Goal: Download file/media

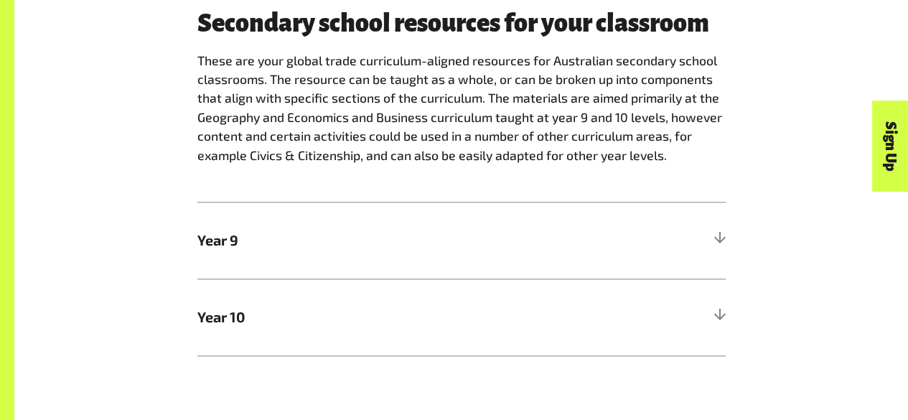
scroll to position [790, 0]
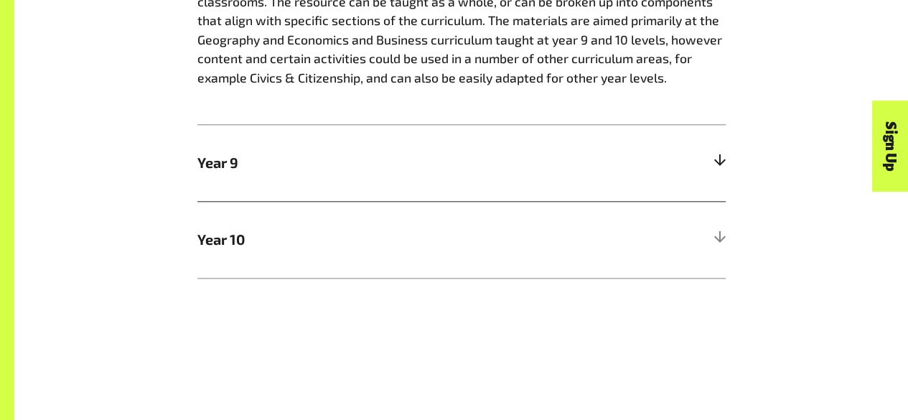
click at [719, 164] on div at bounding box center [719, 163] width 13 height 13
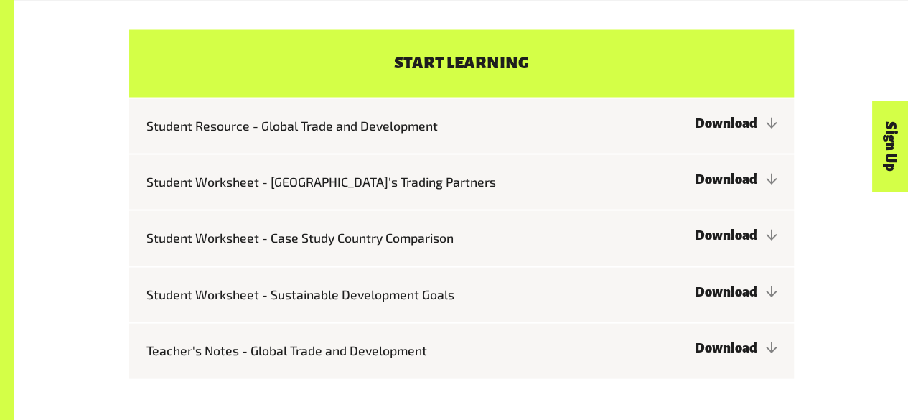
scroll to position [1436, 0]
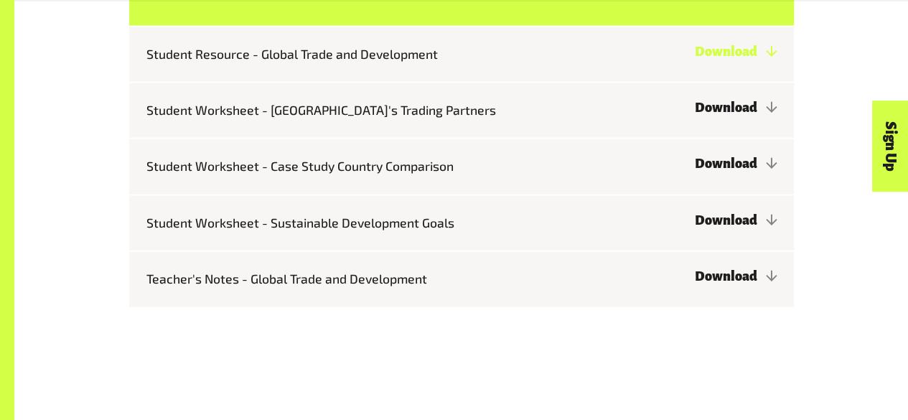
click at [739, 57] on link "Download" at bounding box center [735, 52] width 82 height 14
click at [735, 107] on link "Download" at bounding box center [735, 108] width 82 height 14
click at [738, 163] on link "Download" at bounding box center [735, 164] width 82 height 14
click at [729, 223] on link "Download" at bounding box center [735, 220] width 82 height 14
click at [727, 274] on link "Download" at bounding box center [735, 276] width 82 height 14
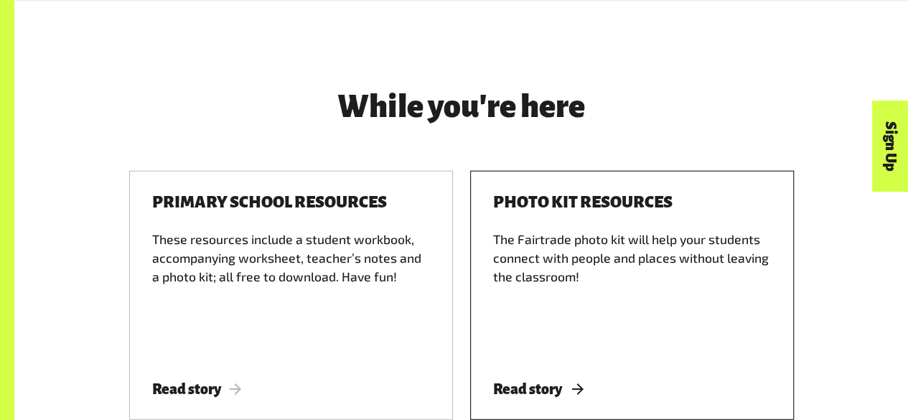
scroll to position [1939, 0]
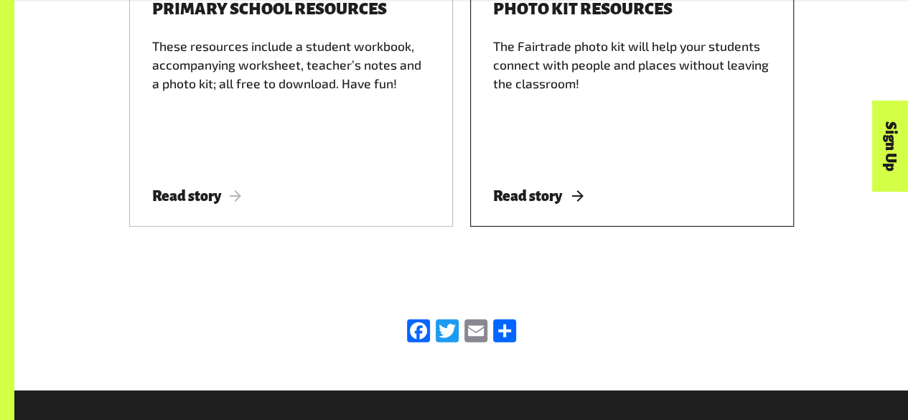
click at [539, 202] on span "Read story" at bounding box center [538, 196] width 90 height 16
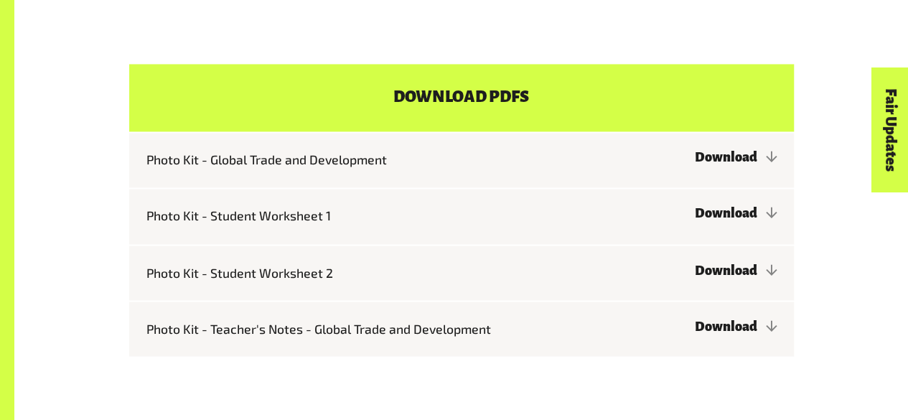
scroll to position [1149, 0]
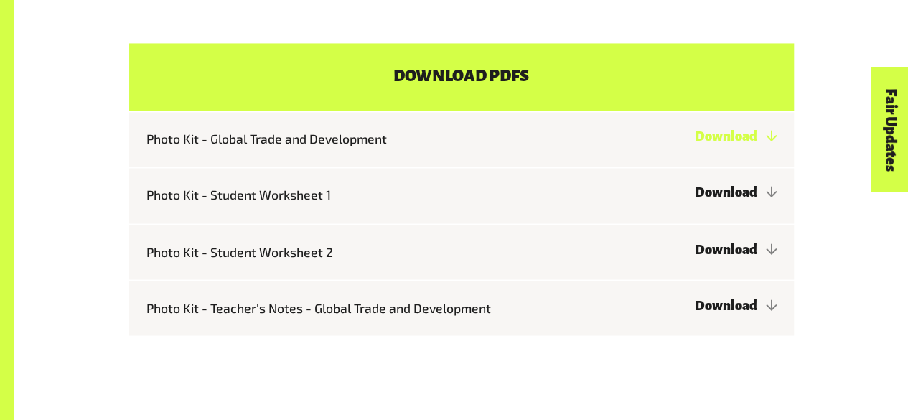
click at [742, 144] on link "Download" at bounding box center [735, 136] width 82 height 14
click at [734, 197] on link "Download" at bounding box center [735, 192] width 82 height 14
click at [729, 252] on link "Download" at bounding box center [735, 249] width 82 height 14
click at [735, 310] on link "Download" at bounding box center [735, 305] width 82 height 14
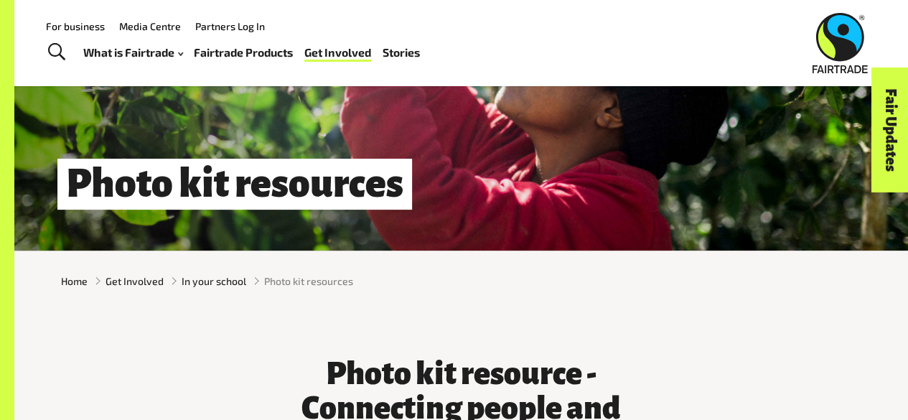
scroll to position [0, 0]
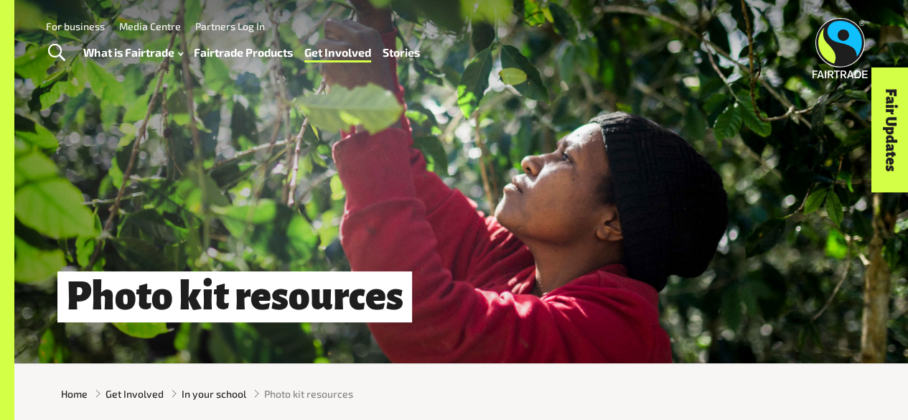
click at [225, 52] on link "Fairtrade Products" at bounding box center [243, 52] width 99 height 20
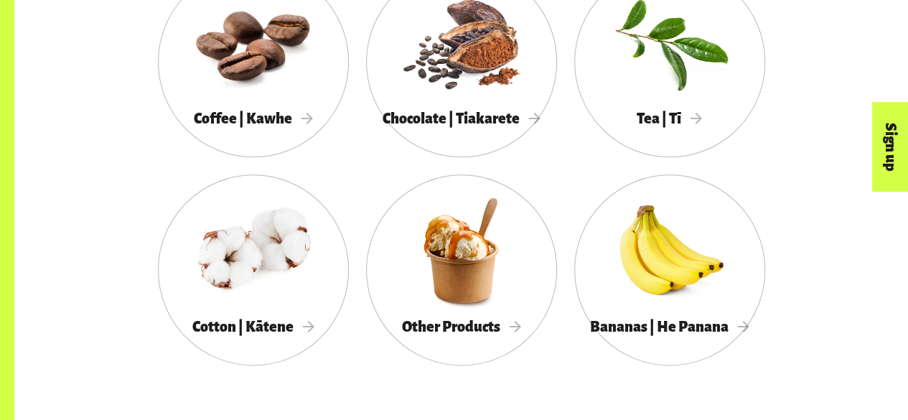
scroll to position [862, 0]
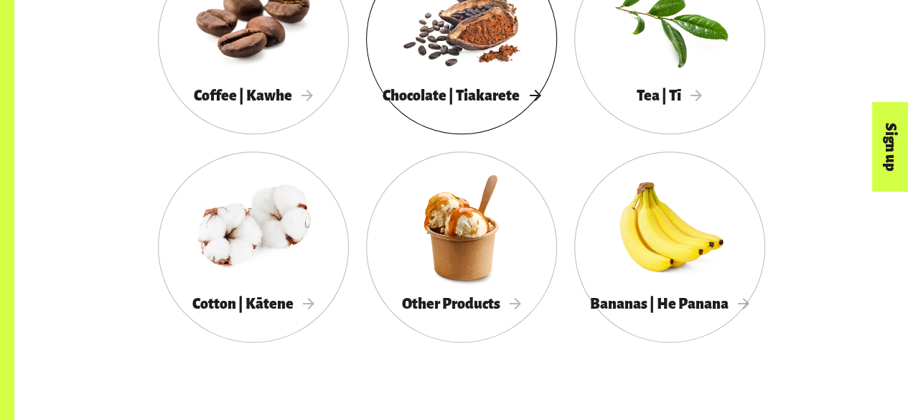
click at [462, 94] on span "Chocolate | Tiakarete" at bounding box center [462, 96] width 158 height 16
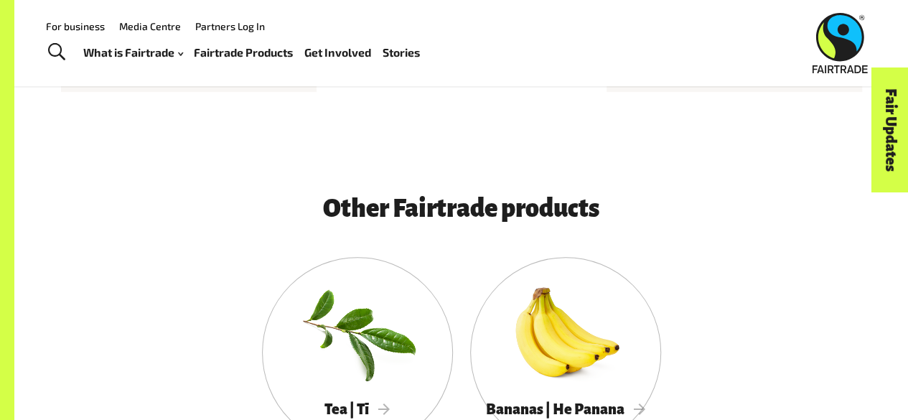
scroll to position [2657, 0]
